Goal: Communication & Community: Answer question/provide support

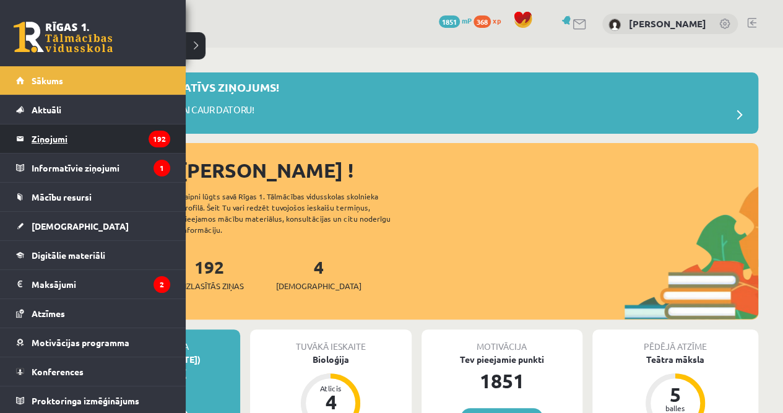
click at [41, 140] on legend "Ziņojumi 192" at bounding box center [101, 138] width 139 height 28
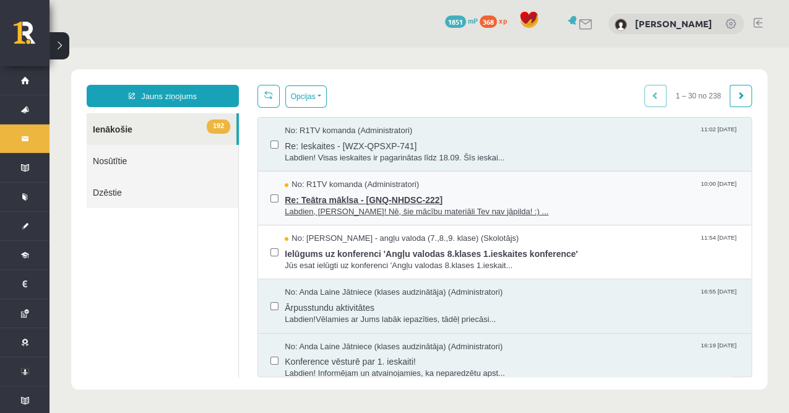
click at [379, 191] on span "Re: Teātra māklsa - [GNQ-NHDSC-222]" at bounding box center [512, 198] width 454 height 15
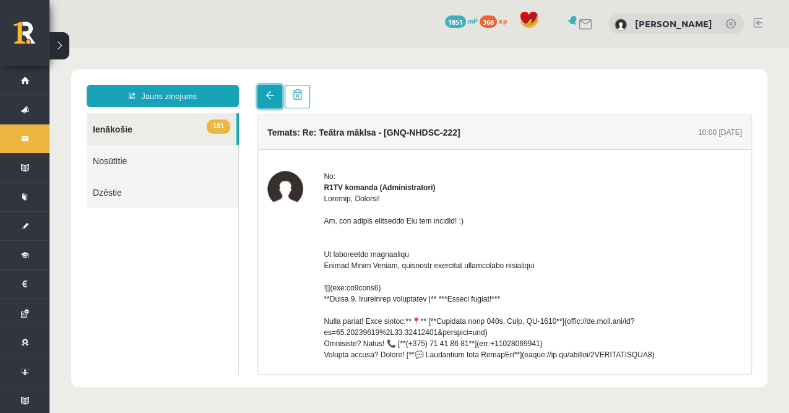
click at [271, 92] on span at bounding box center [270, 95] width 9 height 9
click at [277, 103] on link at bounding box center [269, 97] width 25 height 24
click at [277, 96] on link at bounding box center [269, 97] width 25 height 24
click at [150, 148] on link "Nosūtītie" at bounding box center [163, 161] width 152 height 32
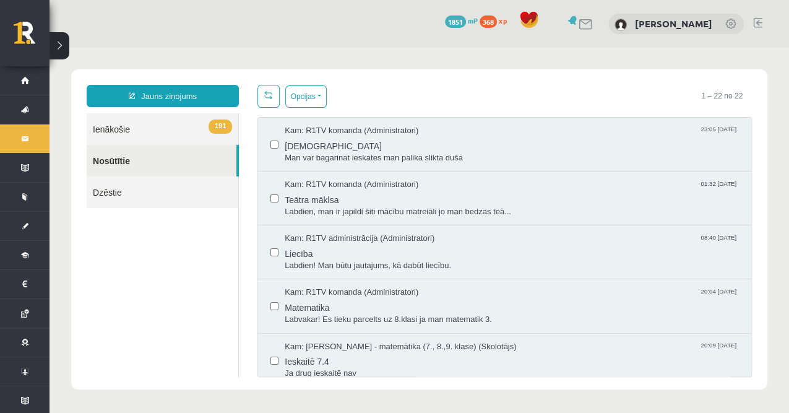
click at [127, 157] on link "Nosūtītie" at bounding box center [162, 161] width 150 height 32
click at [367, 137] on span "[DEMOGRAPHIC_DATA]" at bounding box center [512, 144] width 454 height 15
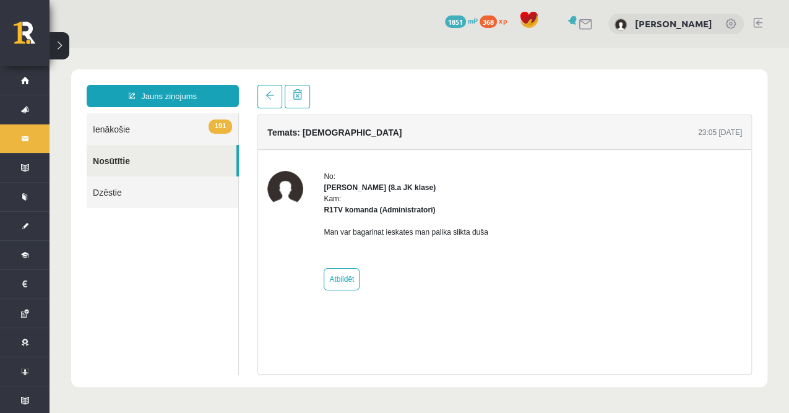
click at [139, 186] on link "Dzēstie" at bounding box center [163, 192] width 152 height 32
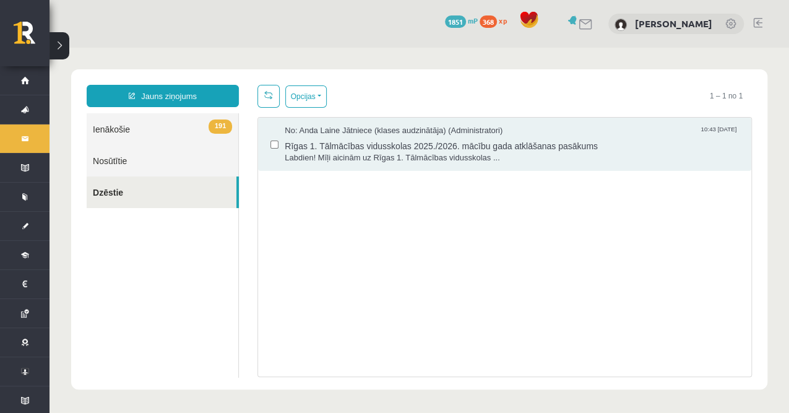
click at [131, 130] on link "191 Ienākošie" at bounding box center [163, 129] width 152 height 32
click at [113, 124] on link "191 Ienākošie" at bounding box center [163, 129] width 152 height 32
click at [173, 131] on link "191 Ienākošie" at bounding box center [163, 129] width 152 height 32
click at [222, 127] on span "191" at bounding box center [221, 126] width 24 height 14
click at [130, 131] on link "191 Ienākošie" at bounding box center [163, 129] width 152 height 32
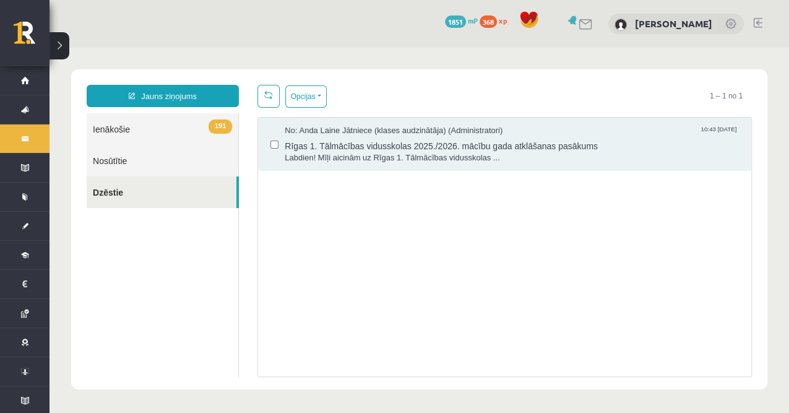
click at [124, 131] on link "191 Ienākošie" at bounding box center [163, 129] width 152 height 32
click at [122, 129] on link "191 Ienākošie" at bounding box center [163, 129] width 152 height 32
click at [121, 129] on link "191 Ienākošie" at bounding box center [163, 129] width 152 height 32
click at [123, 130] on link "191 Ienākošie" at bounding box center [163, 129] width 152 height 32
click at [123, 129] on link "191 Ienākošie" at bounding box center [163, 129] width 152 height 32
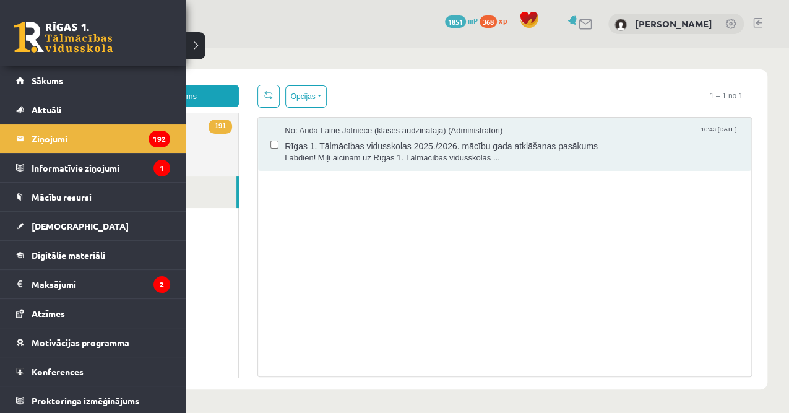
click at [14, 149] on li "Ziņojumi 192" at bounding box center [93, 138] width 186 height 29
click at [40, 137] on legend "Ziņojumi 192" at bounding box center [101, 138] width 139 height 28
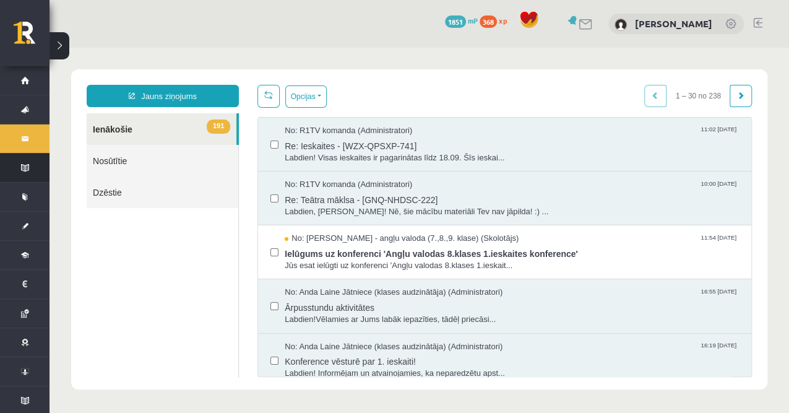
click at [0, 0] on legend "Informatīvie ziņojumi 1" at bounding box center [0, 0] width 0 height 0
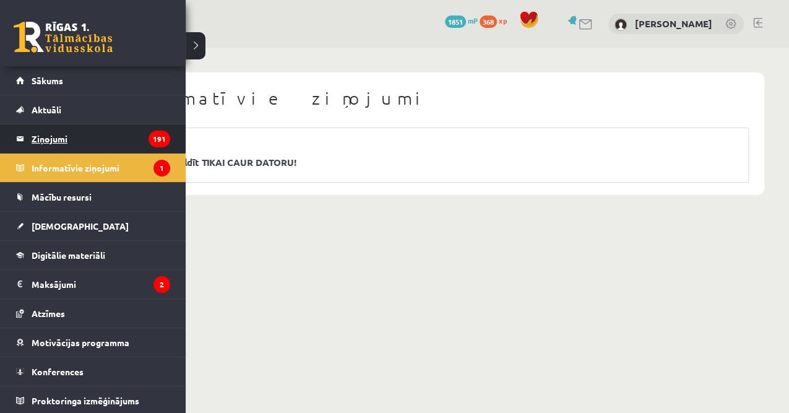
click at [49, 144] on legend "Ziņojumi 191" at bounding box center [101, 138] width 139 height 28
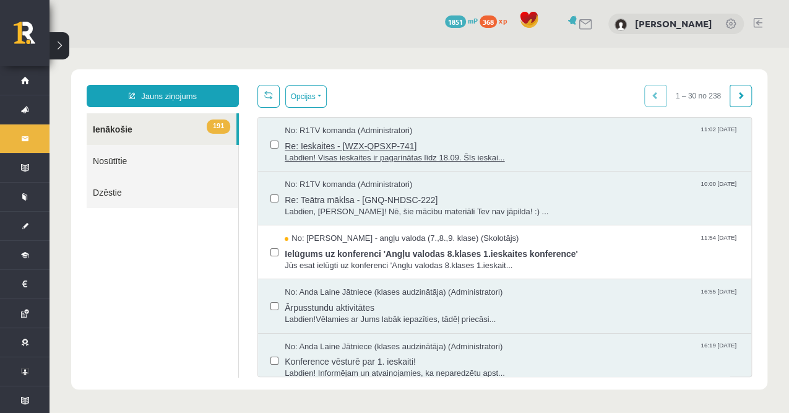
click at [352, 140] on span "Re: Ieskaites - [WZX-QPSXP-741]" at bounding box center [512, 144] width 454 height 15
